Goal: Navigation & Orientation: Find specific page/section

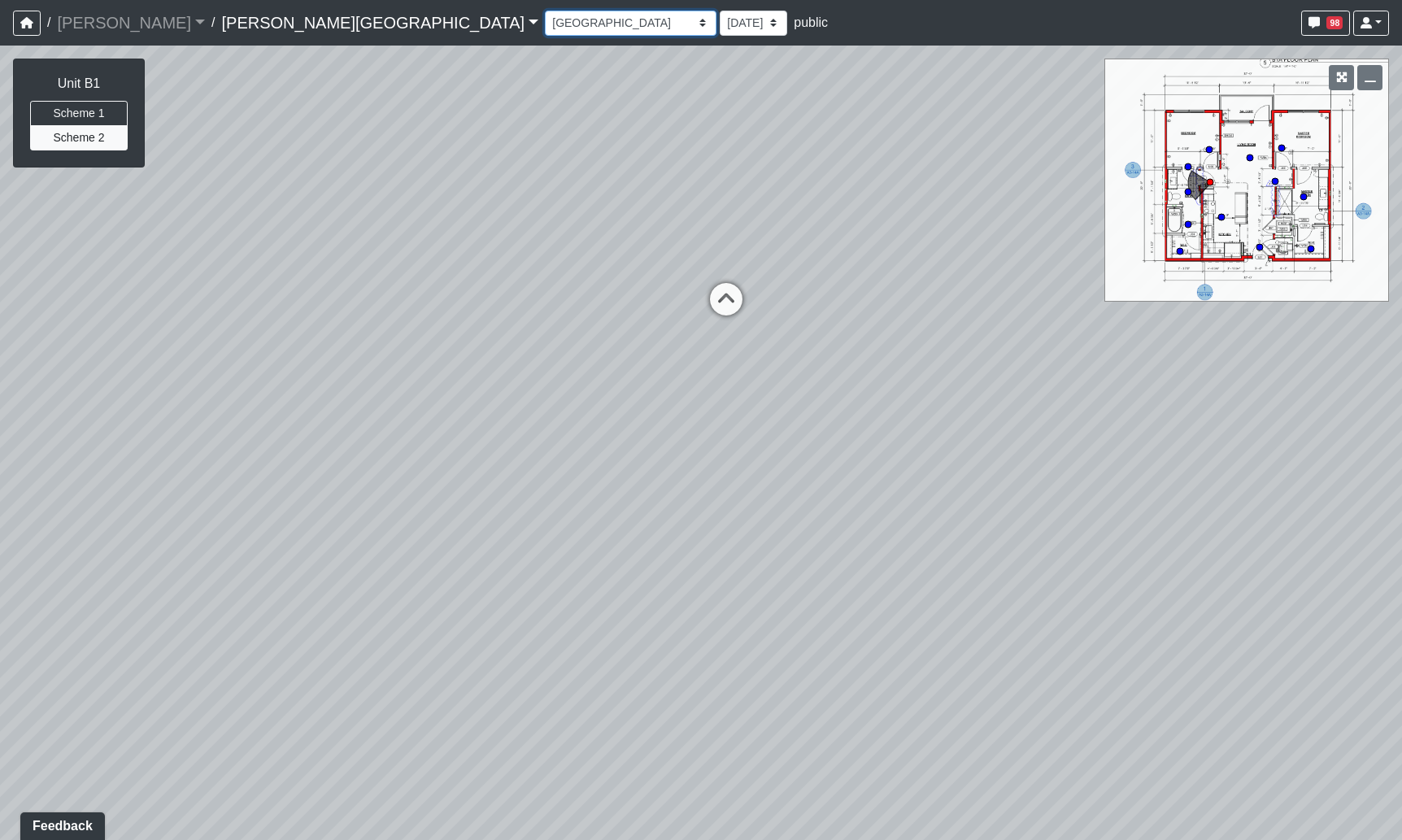
click at [545, 33] on select "Hallway Hospitality Bar Package Room Package Room Entry Pool Courtyard Entry 1 …" at bounding box center [630, 22] width 172 height 25
click at [545, 10] on select "Hallway Hospitality Bar Package Room Package Room Entry Pool Courtyard Entry 1 …" at bounding box center [630, 22] width 172 height 25
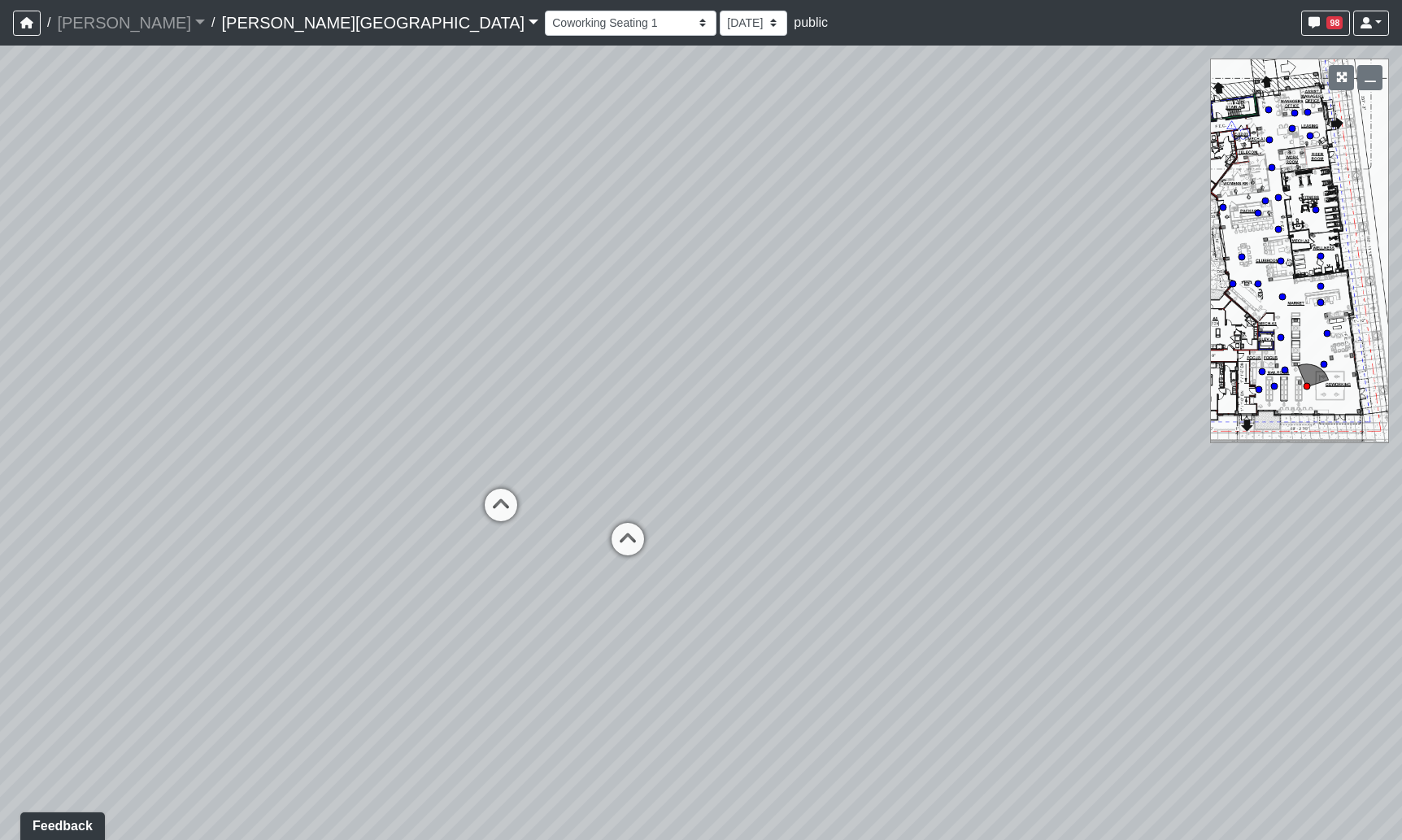
drag, startPoint x: 352, startPoint y: 257, endPoint x: 1206, endPoint y: 257, distance: 854.0
click at [1249, 255] on div "Loading... Bedroom Hallway 1 Loading... Bedroom Hallway 2 Loading... Kitchen Lo…" at bounding box center [701, 442] width 1402 height 794
click at [657, 547] on icon at bounding box center [654, 550] width 49 height 49
drag, startPoint x: 558, startPoint y: 532, endPoint x: 713, endPoint y: 540, distance: 155.2
click at [713, 540] on div "Loading... Bedroom Hallway 1 Loading... Bedroom Hallway 2 Loading... Kitchen Lo…" at bounding box center [701, 442] width 1402 height 794
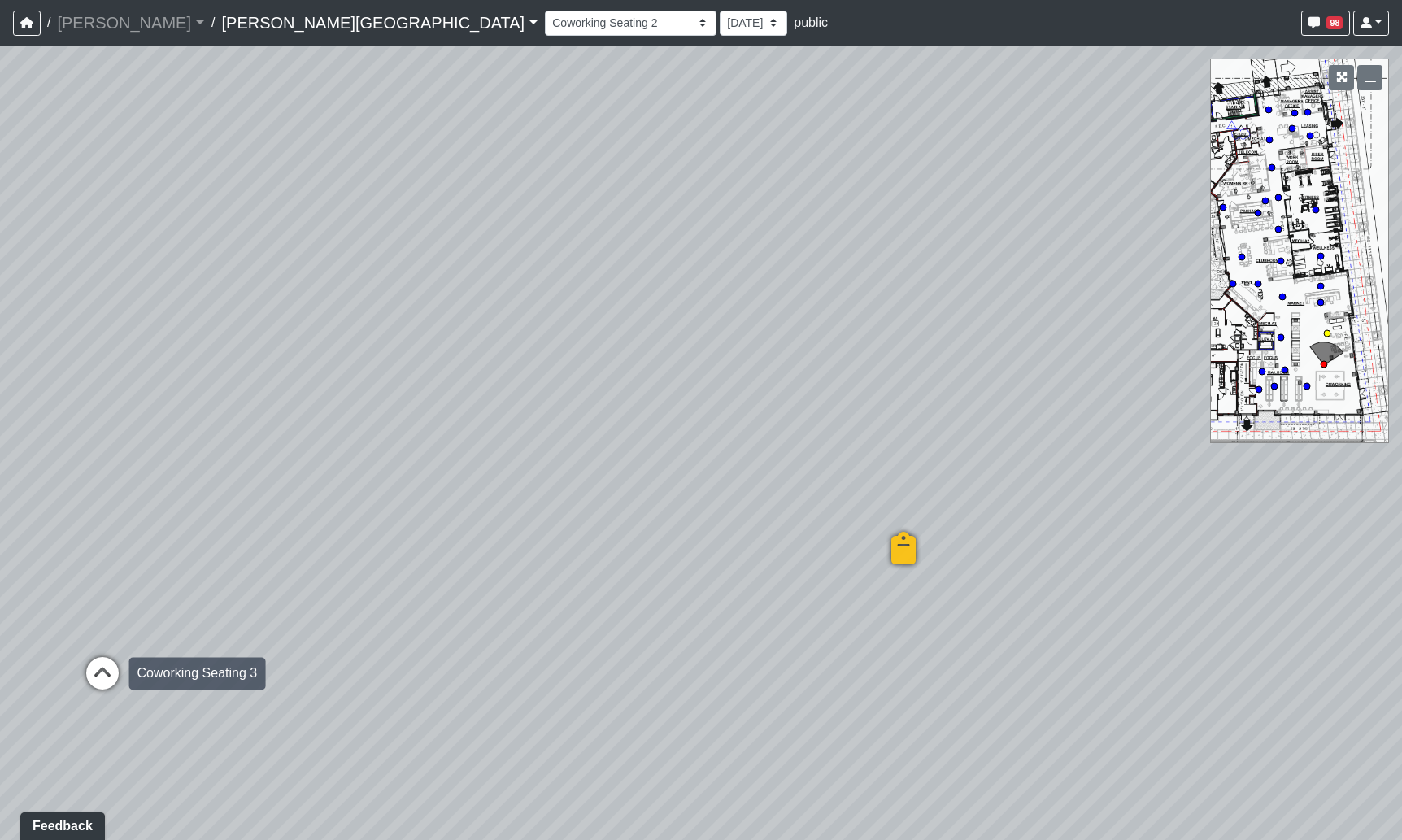
click at [104, 671] on icon at bounding box center [102, 682] width 49 height 49
select select "b75WLKiiaJA3cEZUS8gtYH"
drag, startPoint x: 442, startPoint y: 656, endPoint x: 338, endPoint y: 661, distance: 104.1
click at [338, 661] on div "Loading... Bedroom Hallway 1 Loading... Bedroom Hallway 2 Loading... Kitchen Lo…" at bounding box center [701, 442] width 1402 height 794
